Goal: Task Accomplishment & Management: Use online tool/utility

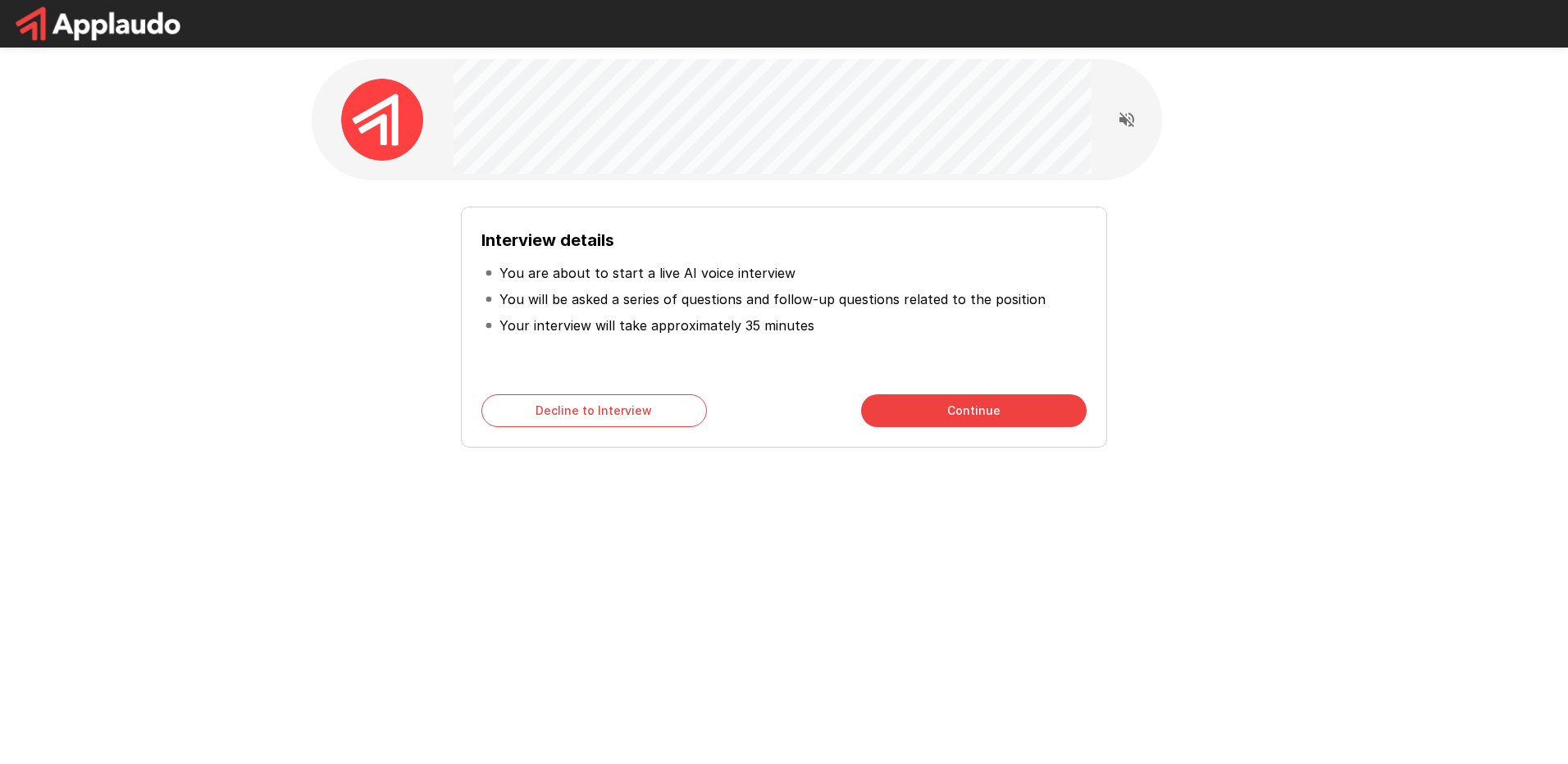
click at [798, 597] on div "Interview details You are about to start a live AI voice interview You will be …" at bounding box center [784, 382] width 1568 height 764
click at [237, 321] on div "Interview details You are about to start a live AI voice interview You will be …" at bounding box center [784, 293] width 1568 height 586
click at [1354, 316] on div "Interview details You are about to start a live AI voice interview You will be …" at bounding box center [784, 293] width 1568 height 586
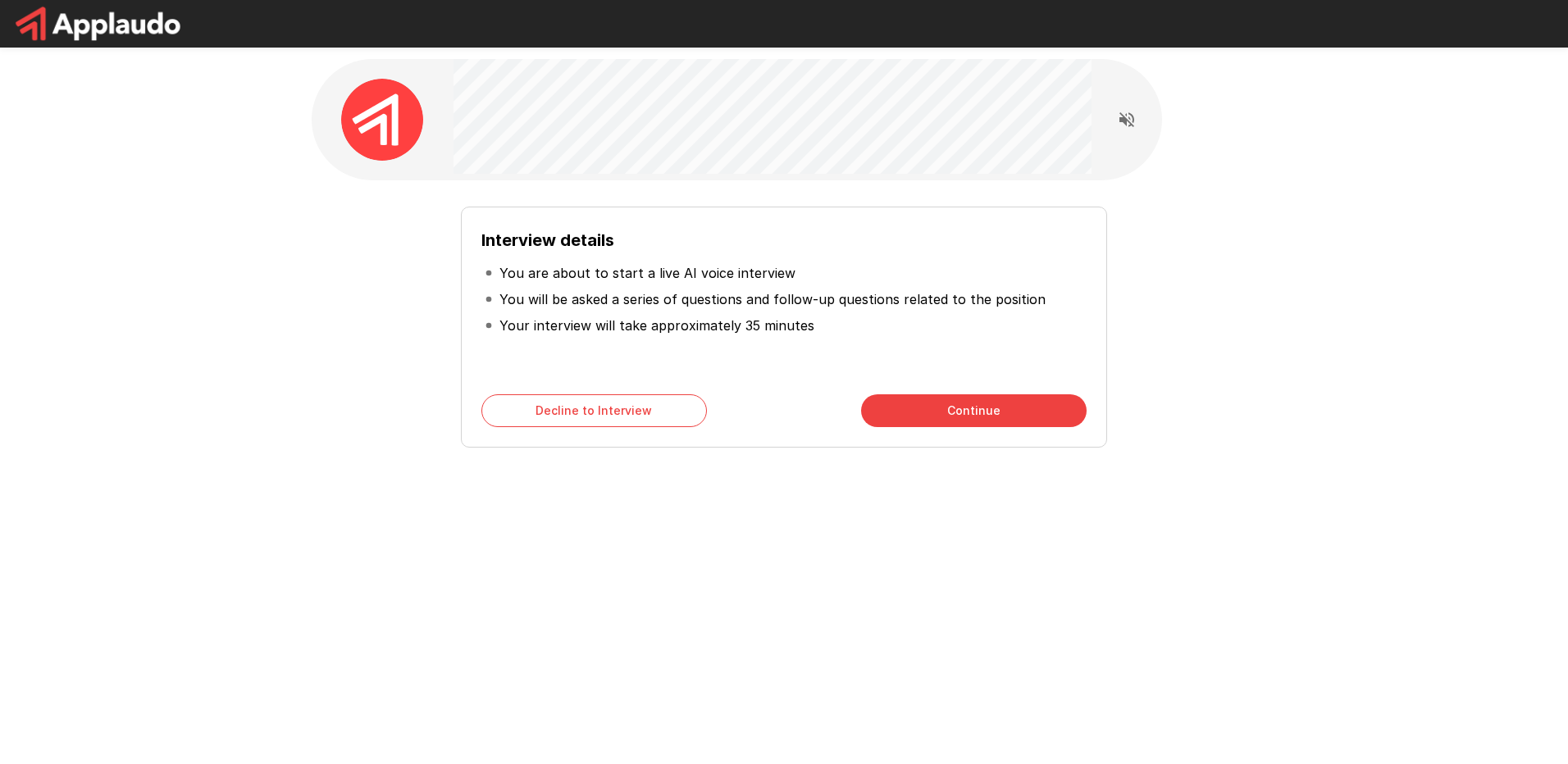
click at [797, 614] on div "Interview details You are about to start a live AI voice interview You will be …" at bounding box center [784, 382] width 1568 height 764
click at [798, 602] on div "Interview details You are about to start a live AI voice interview You will be …" at bounding box center [784, 382] width 1568 height 764
drag, startPoint x: 941, startPoint y: 419, endPoint x: 820, endPoint y: 604, distance: 221.1
click at [820, 604] on div "Interview details You are about to start a live AI voice interview You will be …" at bounding box center [784, 382] width 1568 height 764
click at [974, 417] on button "Continue" at bounding box center [974, 411] width 225 height 33
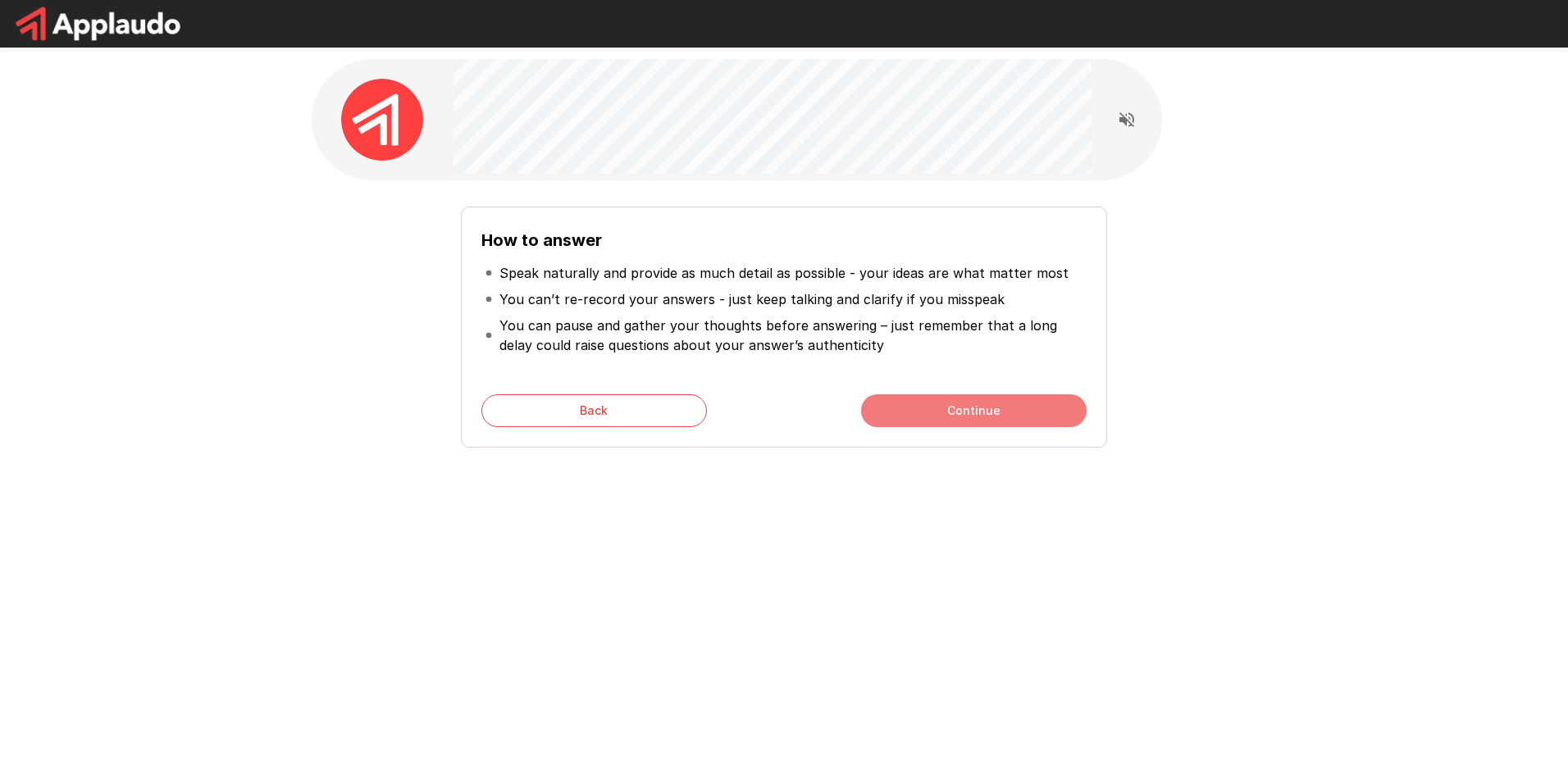
click at [974, 417] on button "Continue" at bounding box center [974, 411] width 225 height 33
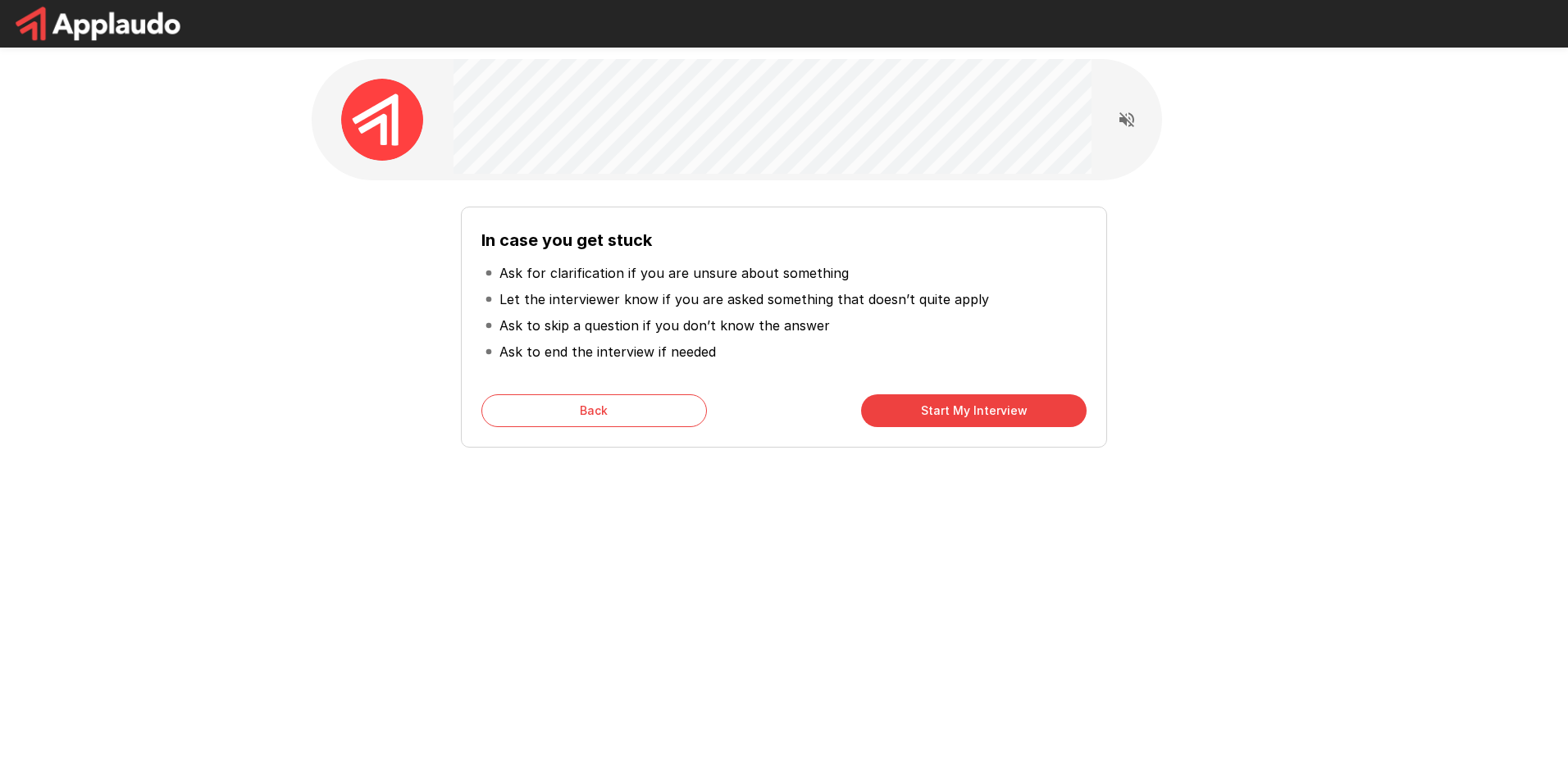
drag, startPoint x: 950, startPoint y: 408, endPoint x: 847, endPoint y: 586, distance: 205.7
click at [847, 586] on div "In case you get stuck Ask for clarification if you are unsure about something L…" at bounding box center [784, 382] width 1568 height 764
